Goal: Check status: Check status

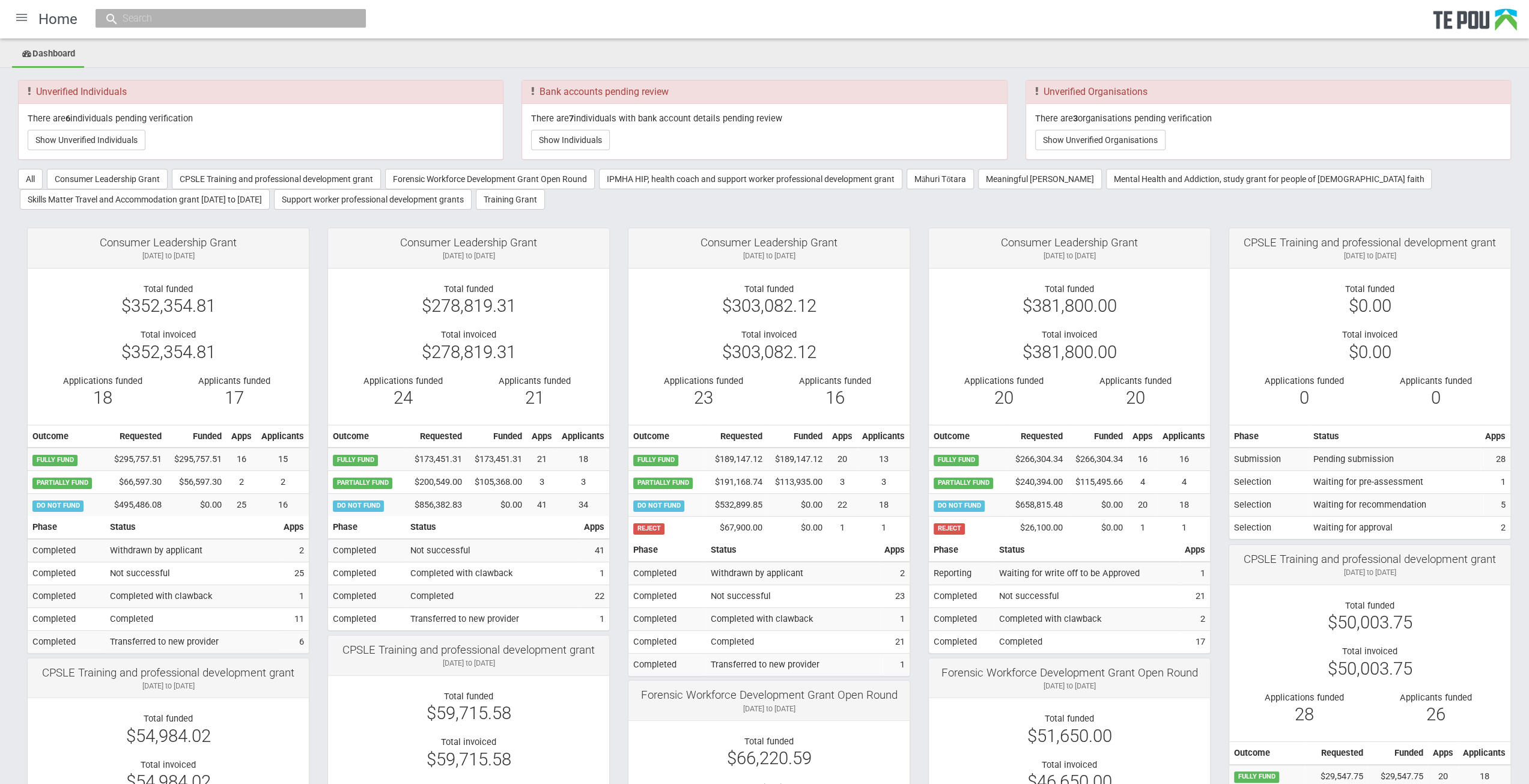
click at [139, 15] on input "text" at bounding box center [224, 18] width 212 height 13
paste input "14345"
type input "14345"
click at [138, 52] on link "# 14345 - Skills Matter Travel and Accommodation [PERSON_NAME] Marlborough Heal…" at bounding box center [230, 55] width 253 height 18
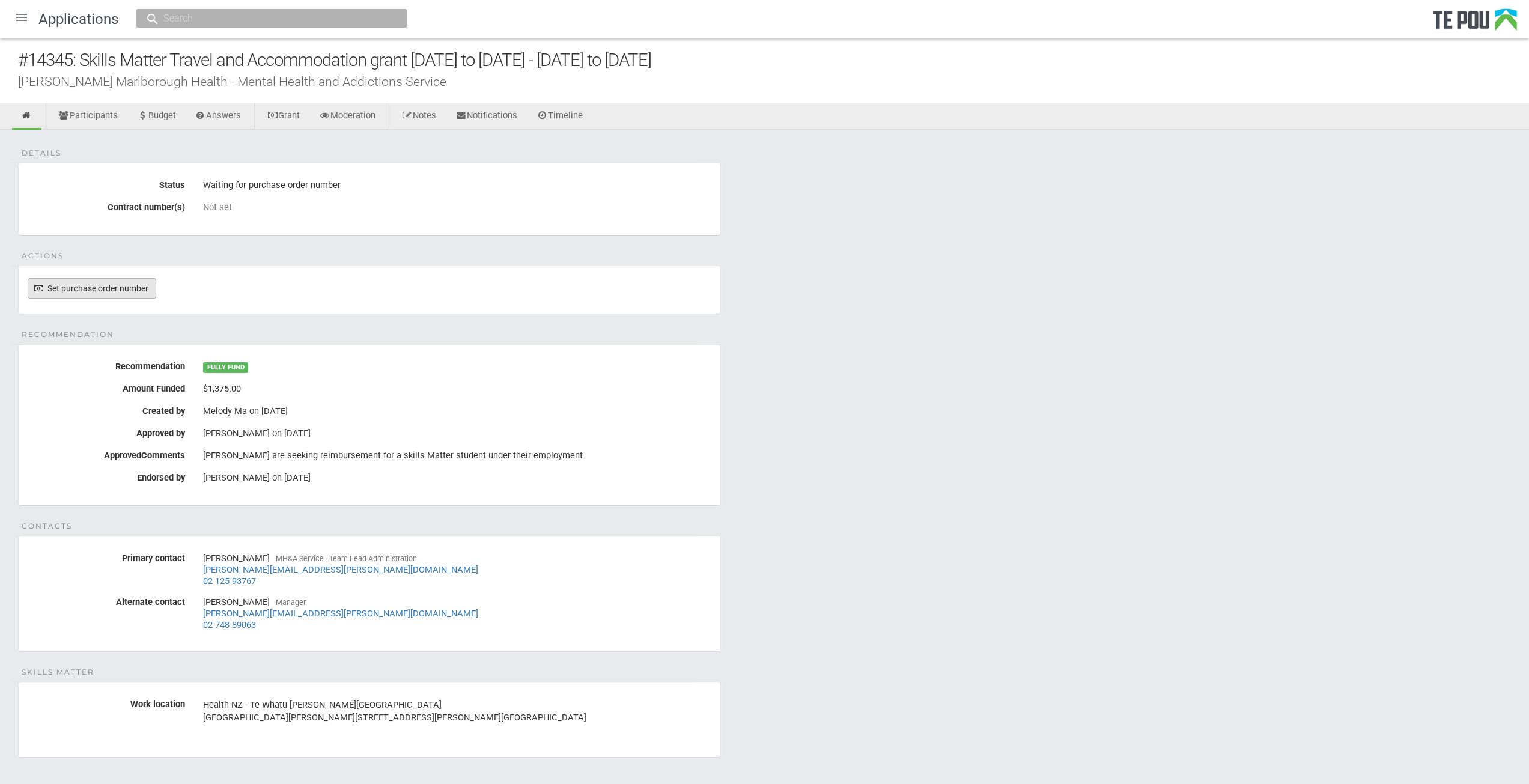
click at [111, 279] on link "Set purchase order number" at bounding box center [92, 288] width 129 height 21
